Goal: Communication & Community: Answer question/provide support

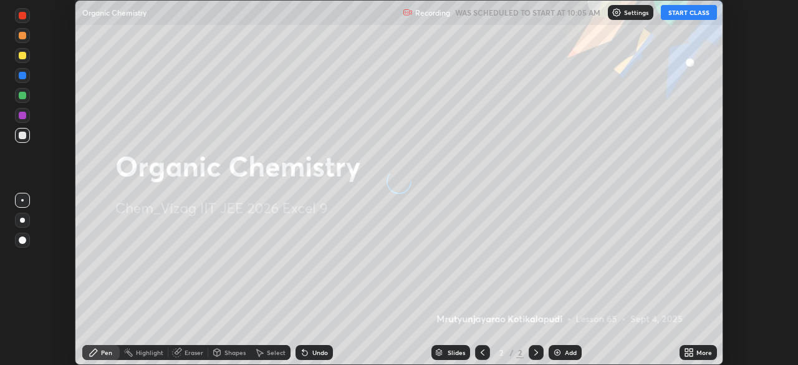
scroll to position [365, 798]
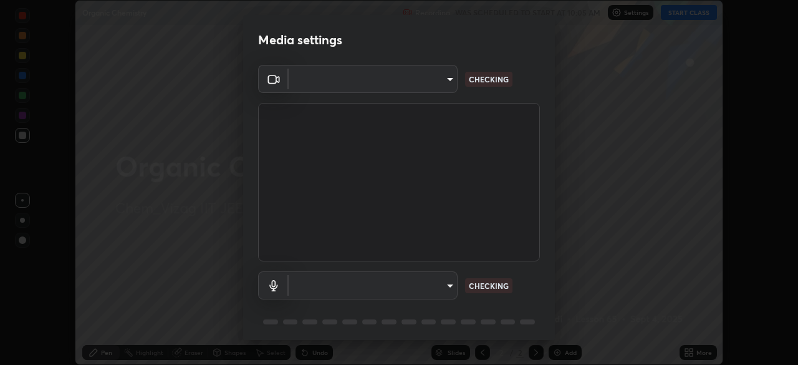
type input "0e2f1805e12930c49d18400bd61b7200eb2b8cda94a454d6733a2ad48d5fb0ad"
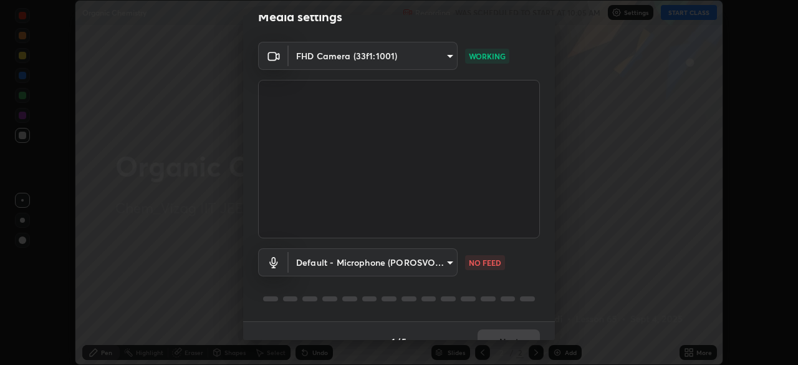
scroll to position [44, 0]
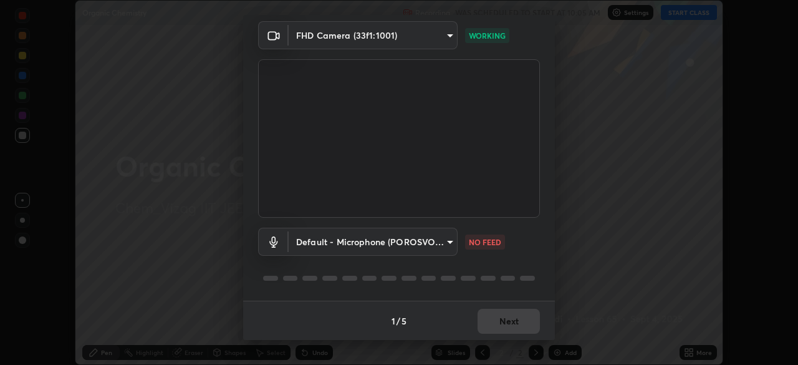
click at [447, 239] on body "Erase all Organic Chemistry Recording WAS SCHEDULED TO START AT 10:05 AM Settin…" at bounding box center [399, 182] width 798 height 365
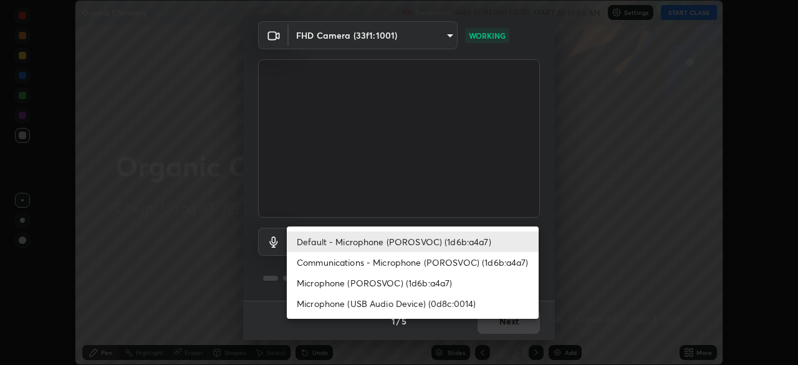
click at [439, 256] on li "Communications - Microphone (POROSVOC) (1d6b:a4a7)" at bounding box center [413, 262] width 252 height 21
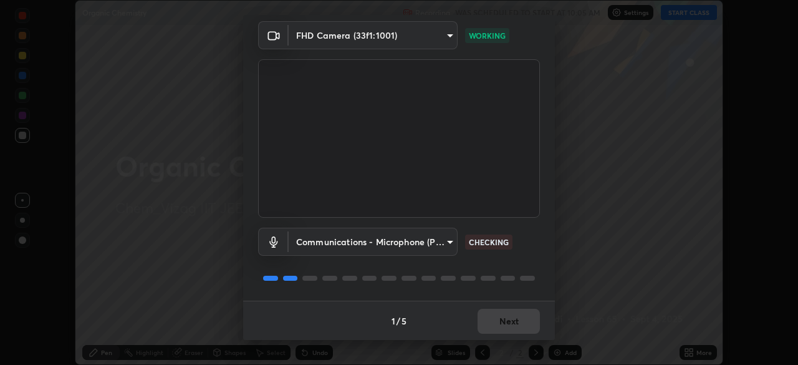
click at [449, 239] on body "Erase all Organic Chemistry Recording WAS SCHEDULED TO START AT 10:05 AM Settin…" at bounding box center [399, 182] width 798 height 365
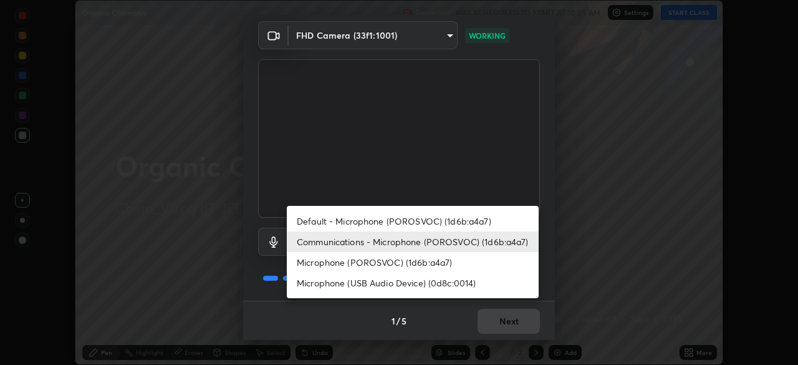
click at [447, 221] on li "Default - Microphone (POROSVOC) (1d6b:a4a7)" at bounding box center [413, 221] width 252 height 21
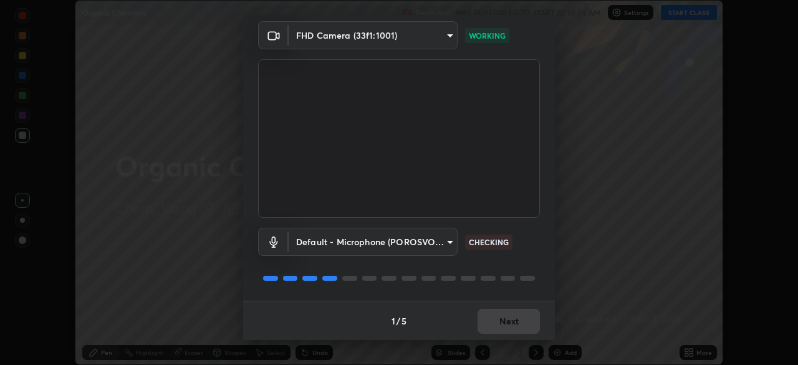
type input "default"
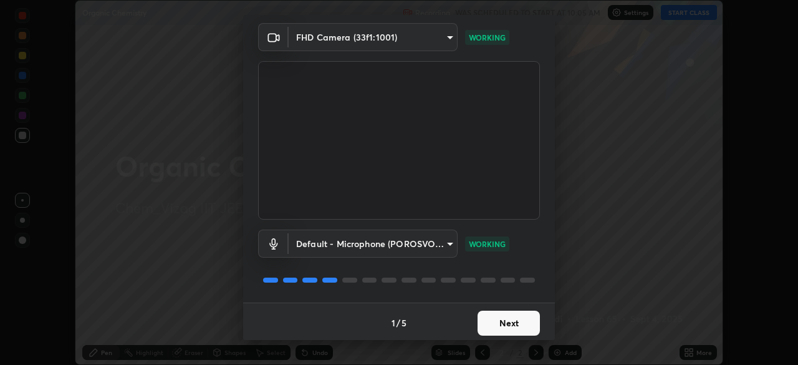
click at [507, 318] on button "Next" at bounding box center [509, 323] width 62 height 25
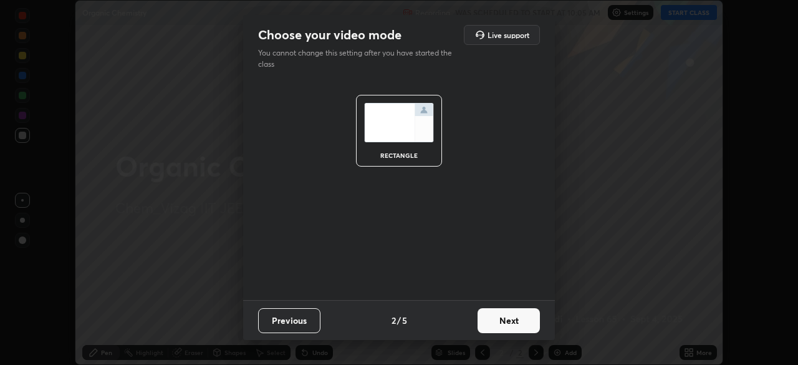
scroll to position [0, 0]
click at [513, 321] on button "Next" at bounding box center [509, 320] width 62 height 25
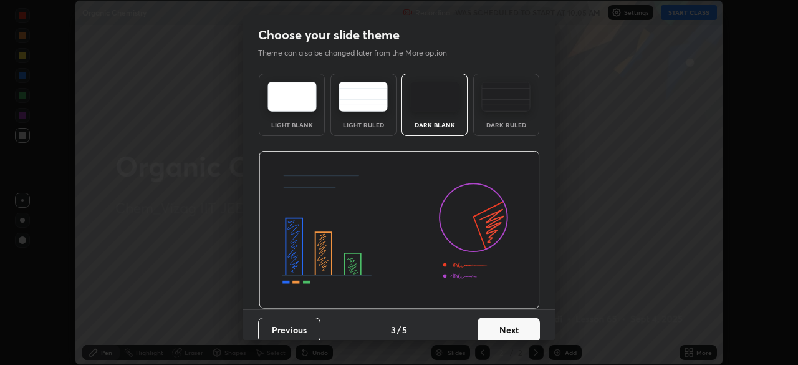
click at [505, 325] on button "Next" at bounding box center [509, 329] width 62 height 25
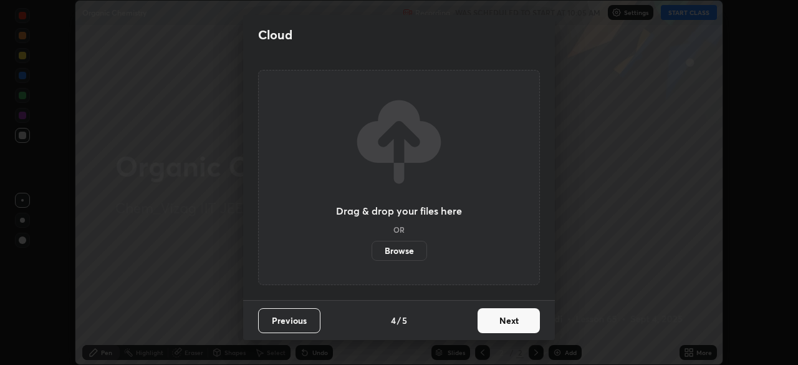
click at [511, 316] on button "Next" at bounding box center [509, 320] width 62 height 25
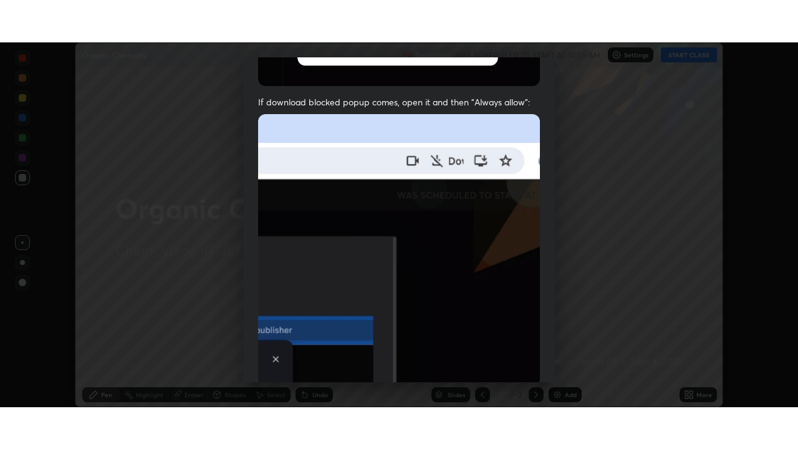
scroll to position [282, 0]
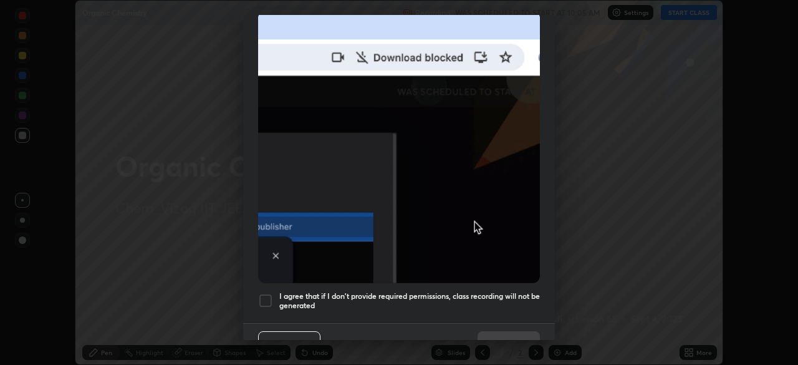
click at [269, 293] on div at bounding box center [265, 300] width 15 height 15
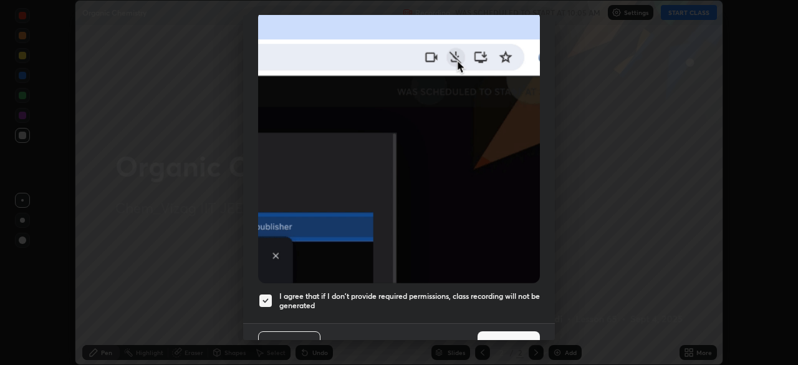
click at [508, 331] on button "Done" at bounding box center [509, 343] width 62 height 25
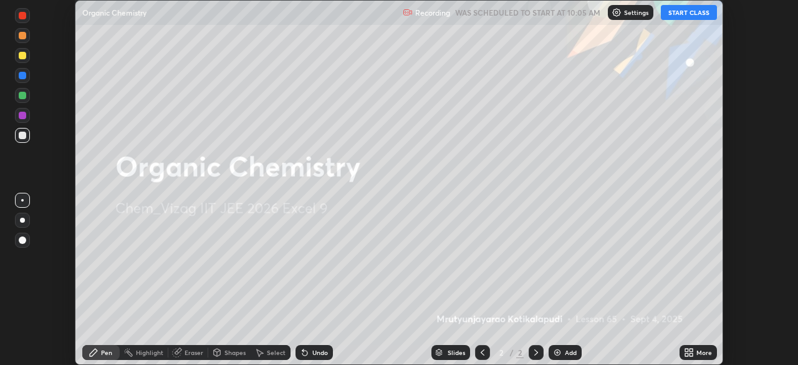
click at [568, 348] on div "Add" at bounding box center [565, 352] width 33 height 15
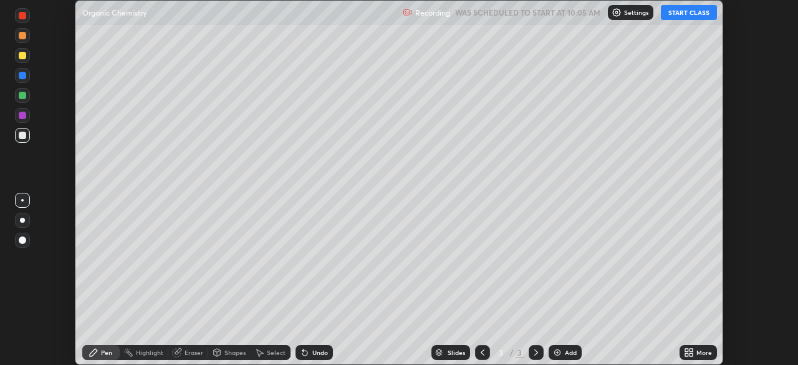
click at [696, 347] on div "More" at bounding box center [698, 352] width 37 height 15
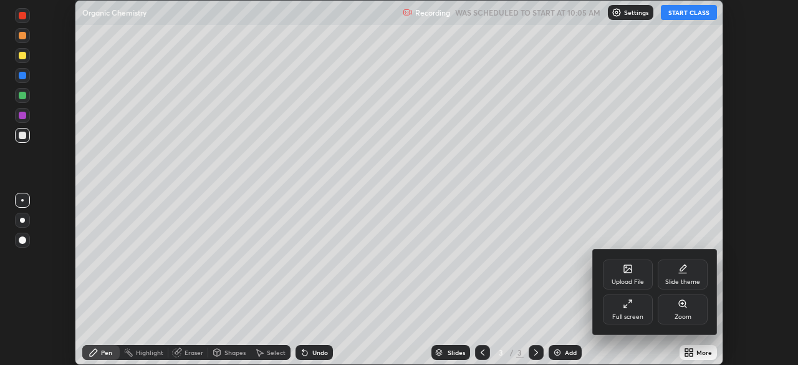
click at [625, 304] on icon at bounding box center [628, 304] width 10 height 10
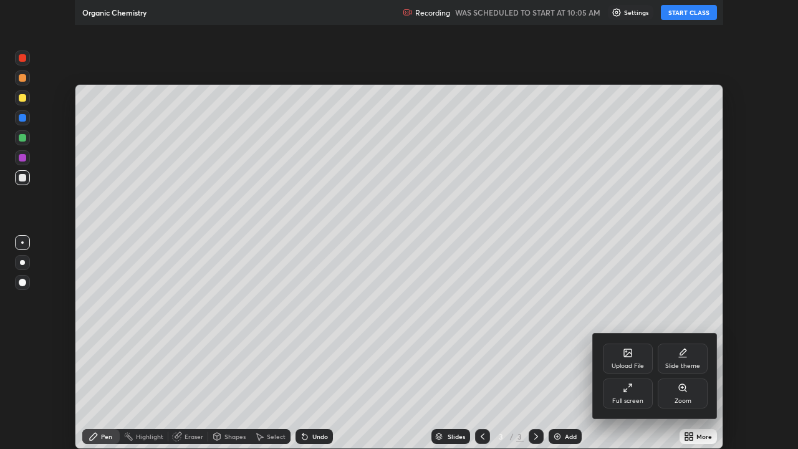
scroll to position [449, 798]
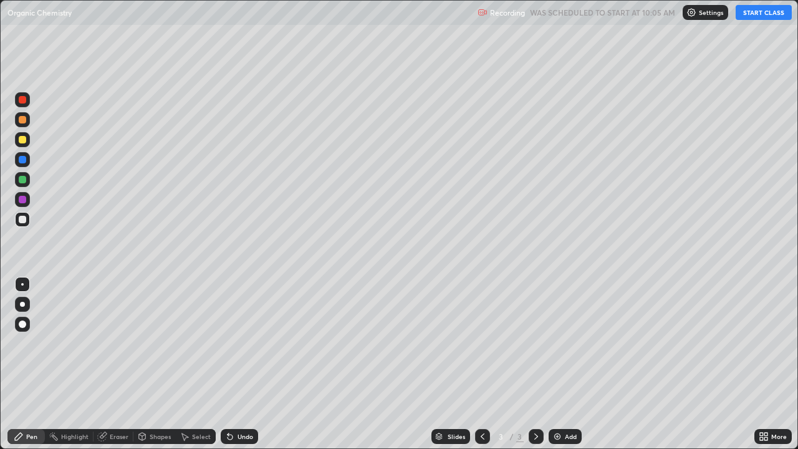
click at [761, 19] on button "START CLASS" at bounding box center [764, 12] width 56 height 15
click at [104, 364] on icon at bounding box center [102, 437] width 8 height 8
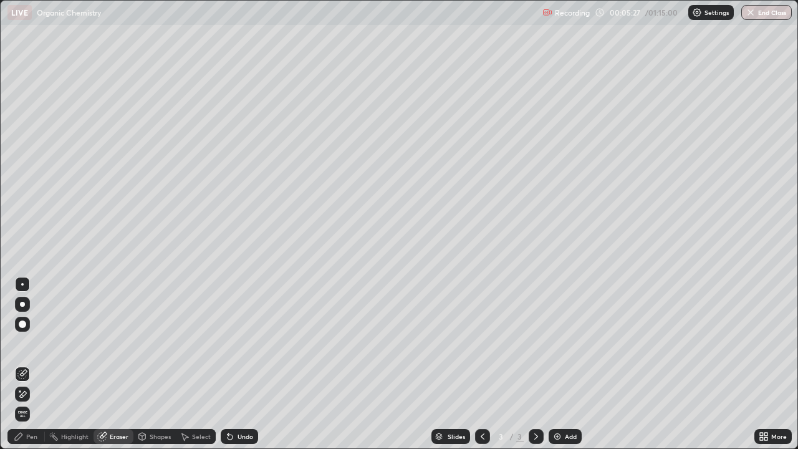
click at [18, 364] on icon at bounding box center [18, 436] width 7 height 7
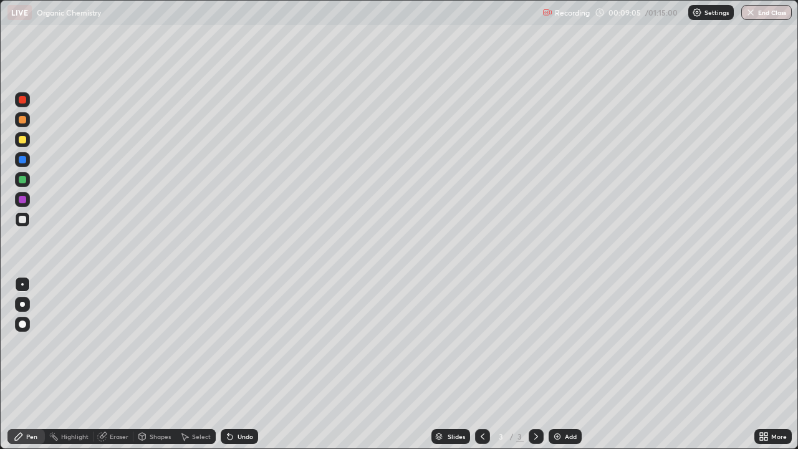
click at [574, 364] on div "Add" at bounding box center [571, 437] width 12 height 6
click at [564, 364] on div "Add" at bounding box center [565, 436] width 33 height 15
click at [127, 364] on div "Eraser" at bounding box center [114, 436] width 40 height 15
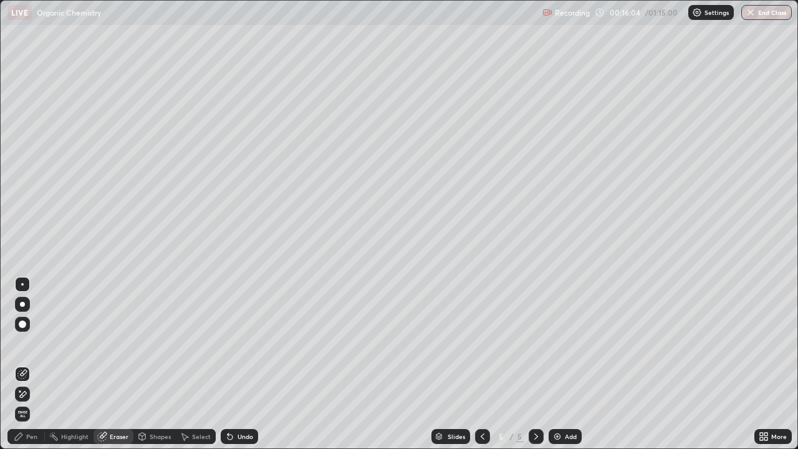
click at [27, 364] on div "Pen" at bounding box center [25, 436] width 37 height 15
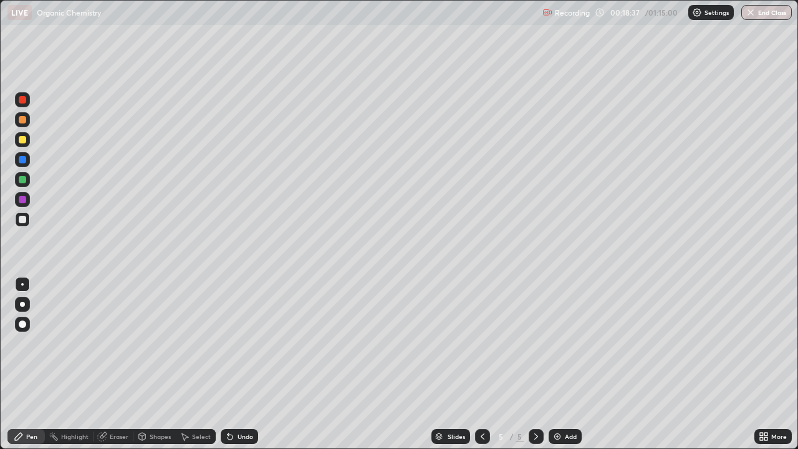
click at [573, 364] on div "Add" at bounding box center [565, 436] width 33 height 15
click at [115, 364] on div "Eraser" at bounding box center [119, 437] width 19 height 6
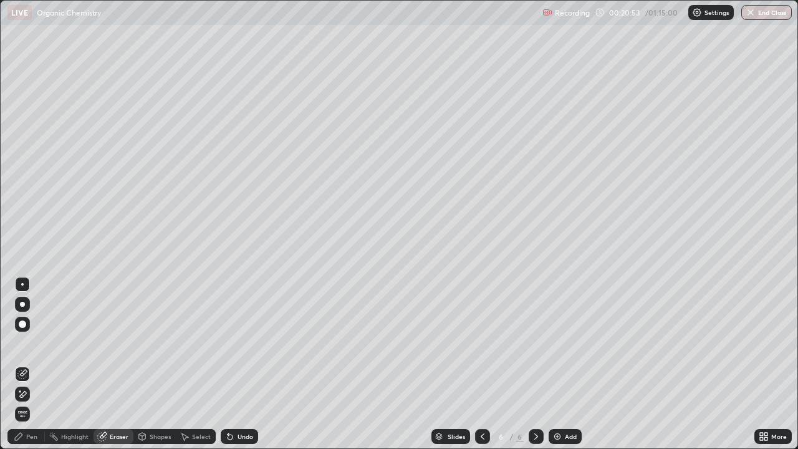
click at [27, 364] on div "Pen" at bounding box center [31, 437] width 11 height 6
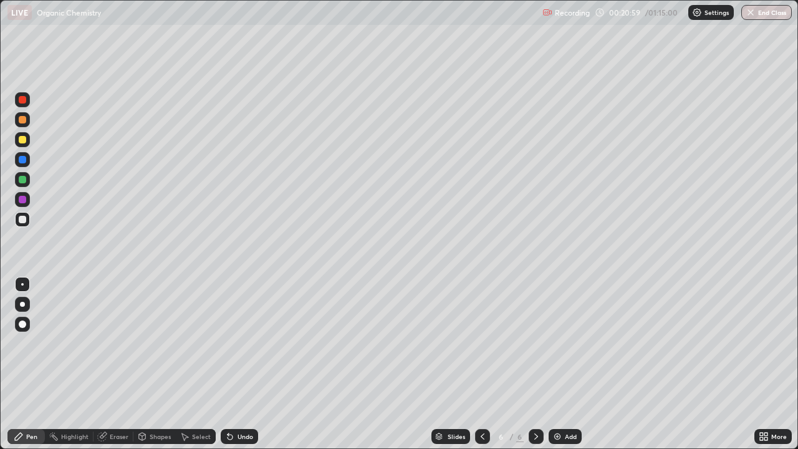
click at [23, 197] on div at bounding box center [22, 199] width 7 height 7
click at [19, 220] on div at bounding box center [22, 219] width 7 height 7
click at [567, 364] on div "Add" at bounding box center [571, 437] width 12 height 6
click at [565, 364] on div "Add" at bounding box center [571, 437] width 12 height 6
click at [122, 364] on div "Eraser" at bounding box center [114, 436] width 40 height 15
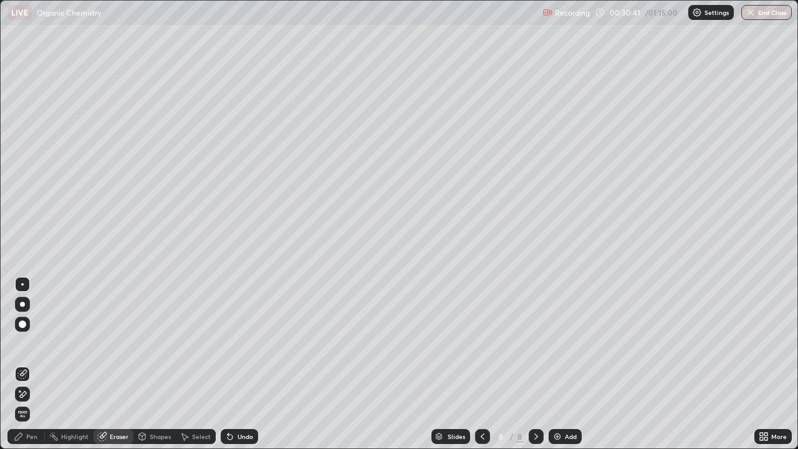
click at [29, 364] on div "Pen" at bounding box center [31, 437] width 11 height 6
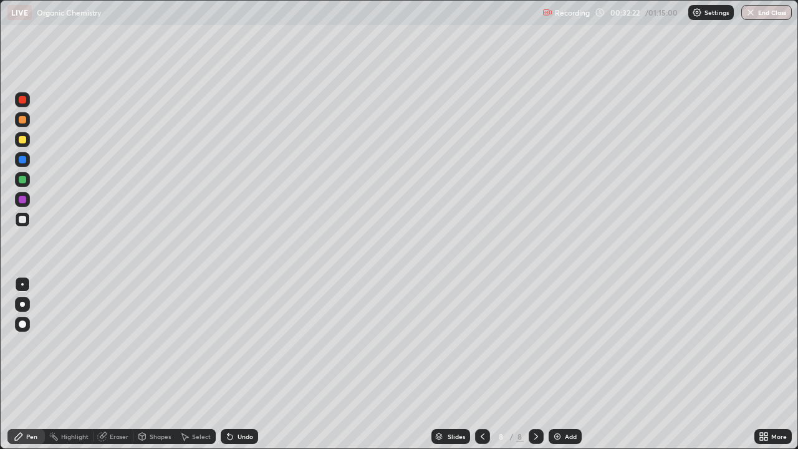
click at [115, 364] on div "Eraser" at bounding box center [119, 437] width 19 height 6
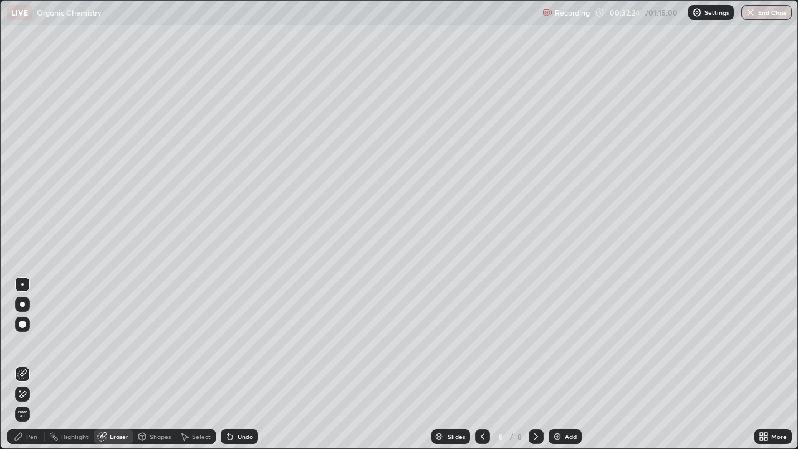
click at [28, 364] on div "Pen" at bounding box center [31, 437] width 11 height 6
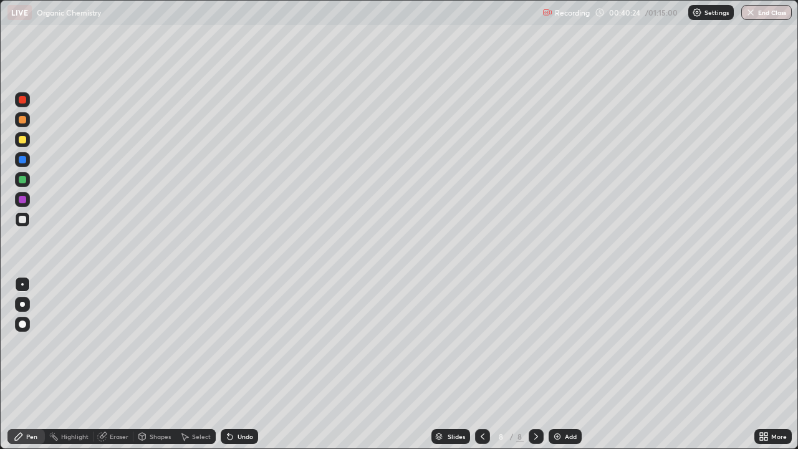
click at [573, 364] on div "Add" at bounding box center [571, 437] width 12 height 6
click at [568, 364] on div "Add" at bounding box center [565, 436] width 33 height 15
click at [117, 364] on div "Eraser" at bounding box center [119, 437] width 19 height 6
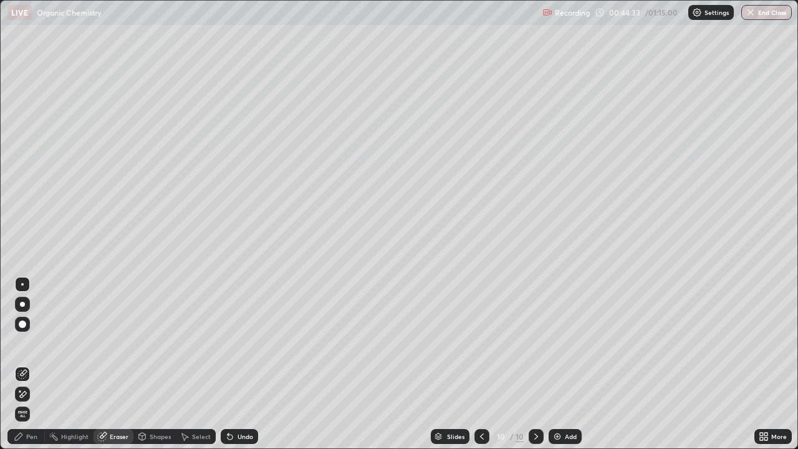
click at [33, 364] on div "Pen" at bounding box center [31, 437] width 11 height 6
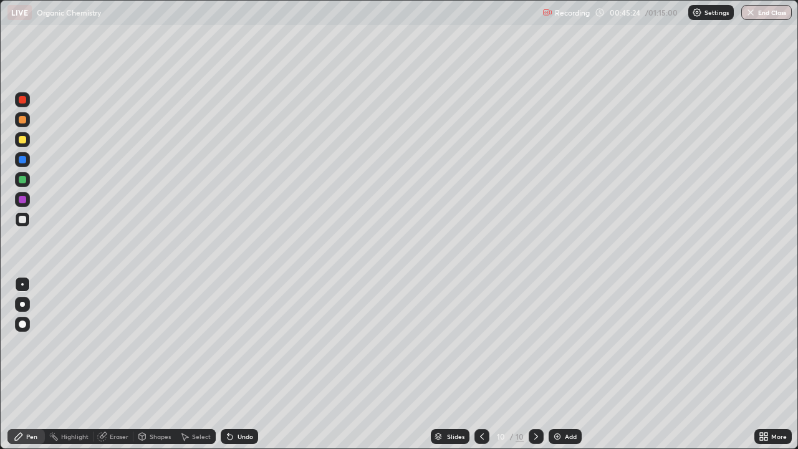
click at [116, 364] on div "Eraser" at bounding box center [119, 437] width 19 height 6
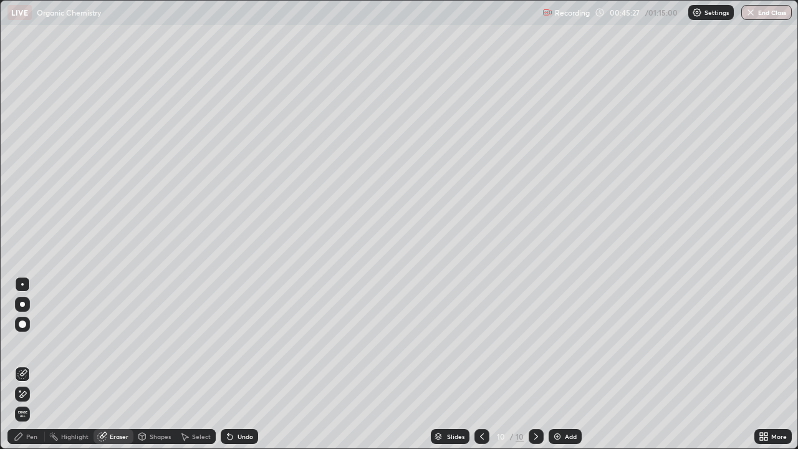
click at [34, 364] on div "Pen" at bounding box center [31, 437] width 11 height 6
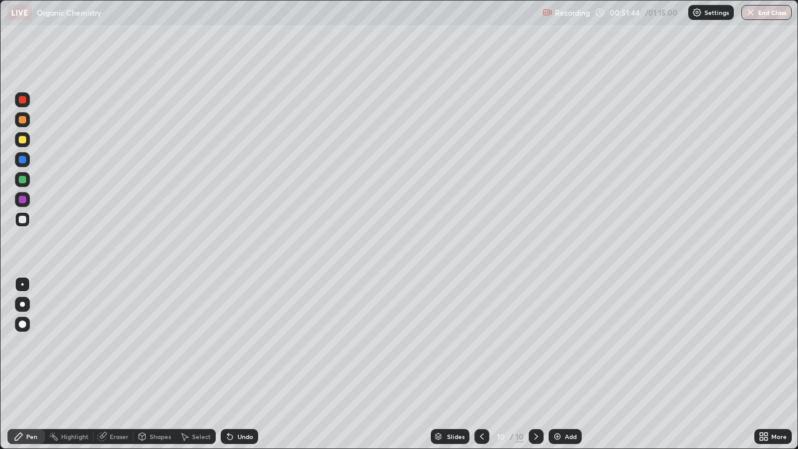
click at [481, 364] on icon at bounding box center [482, 437] width 10 height 10
click at [482, 364] on icon at bounding box center [482, 437] width 10 height 10
click at [480, 364] on icon at bounding box center [482, 437] width 4 height 6
click at [481, 364] on icon at bounding box center [482, 437] width 10 height 10
click at [480, 364] on icon at bounding box center [482, 437] width 10 height 10
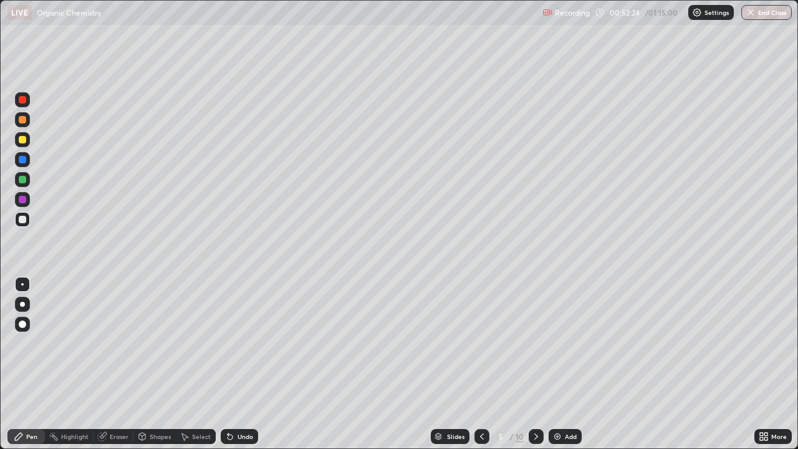
click at [481, 364] on icon at bounding box center [482, 437] width 10 height 10
click at [535, 364] on icon at bounding box center [537, 437] width 4 height 6
click at [533, 364] on icon at bounding box center [536, 437] width 10 height 10
click at [536, 364] on div at bounding box center [536, 436] width 15 height 15
click at [535, 364] on icon at bounding box center [536, 437] width 10 height 10
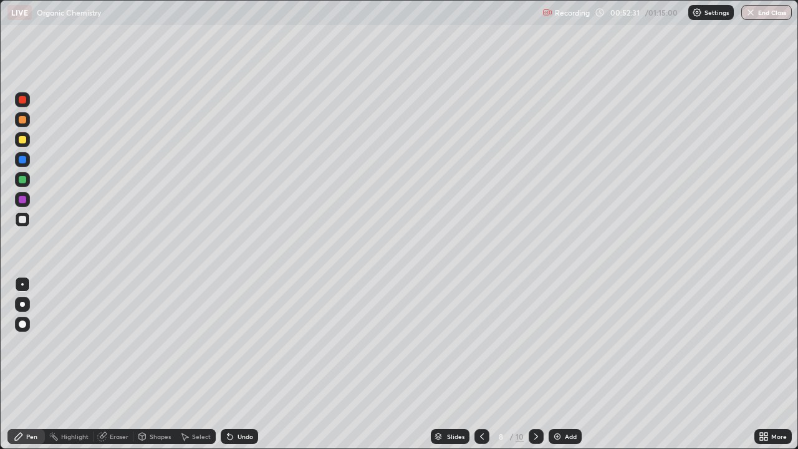
click at [534, 364] on icon at bounding box center [536, 437] width 10 height 10
click at [767, 12] on button "End Class" at bounding box center [767, 12] width 51 height 15
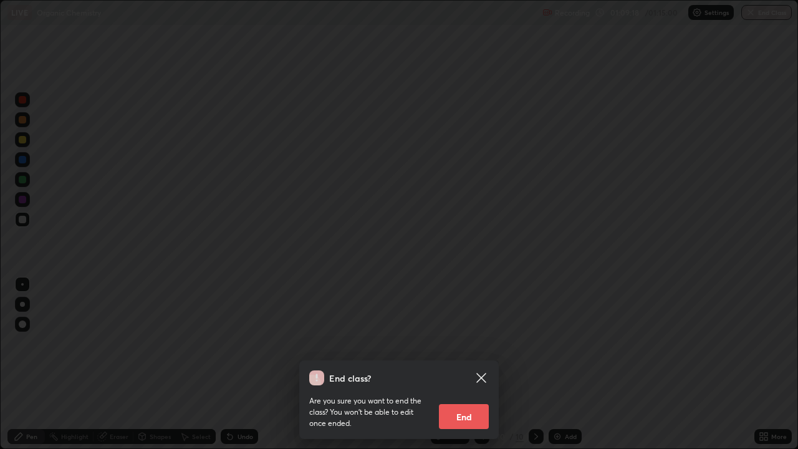
click at [473, 364] on button "End" at bounding box center [464, 416] width 50 height 25
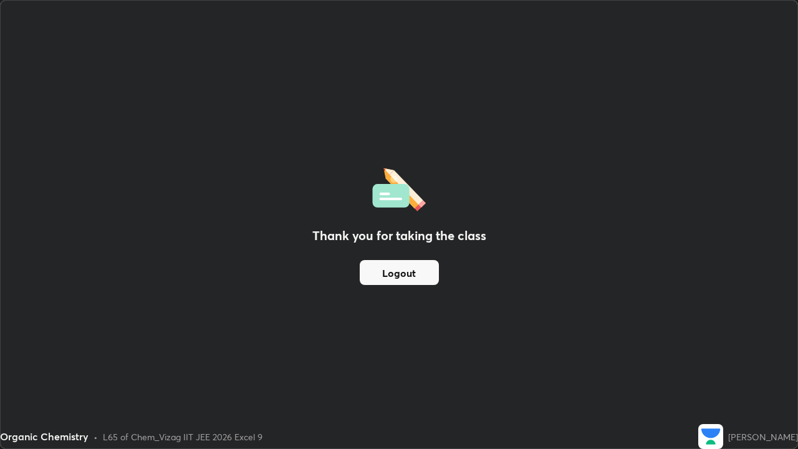
click at [431, 276] on button "Logout" at bounding box center [399, 272] width 79 height 25
